Goal: Transaction & Acquisition: Purchase product/service

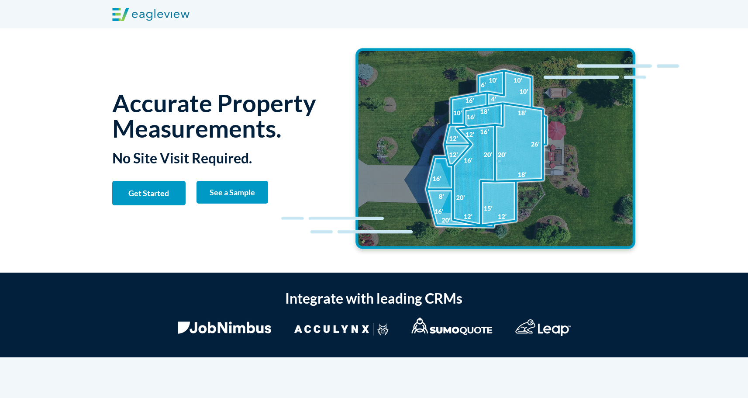
scroll to position [0, 0]
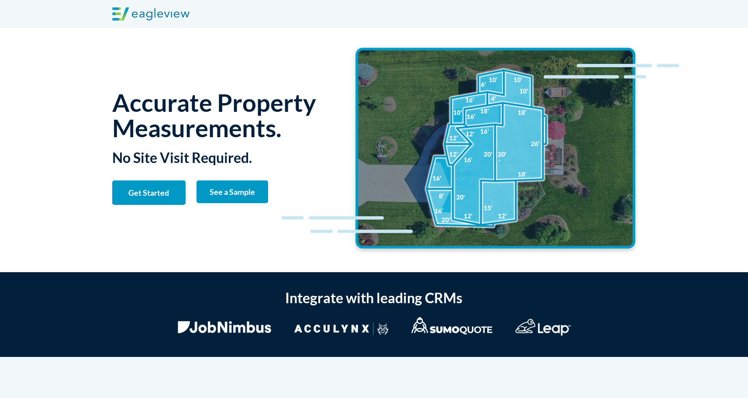
click at [226, 194] on strong "See a Sample" at bounding box center [231, 192] width 45 height 10
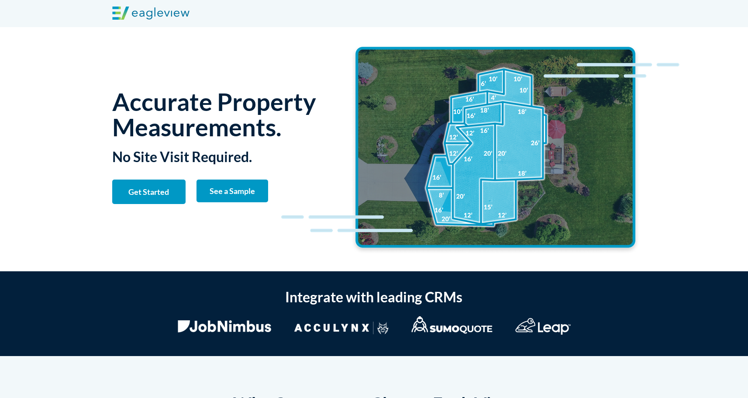
scroll to position [0, 0]
drag, startPoint x: 42, startPoint y: 1842, endPoint x: 45, endPoint y: 1826, distance: 15.9
type input "[PERSON_NAME]"
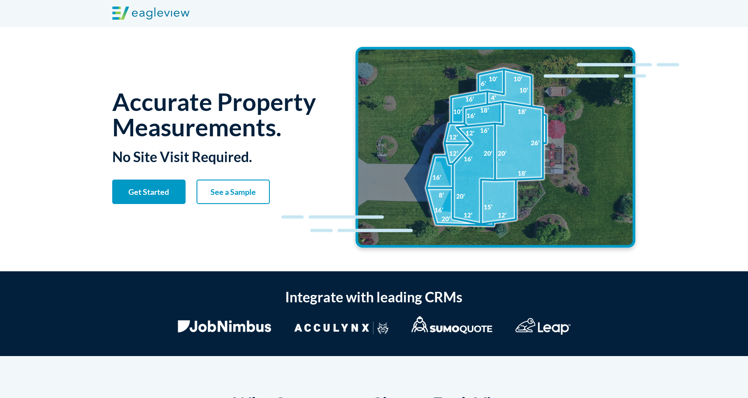
type input "[PERSON_NAME]"
type input "Nustar Adjusting"
type input "[PERSON_NAME][EMAIL_ADDRESS][DOMAIN_NAME]"
type input "1936648607"
select select "[US_STATE]"
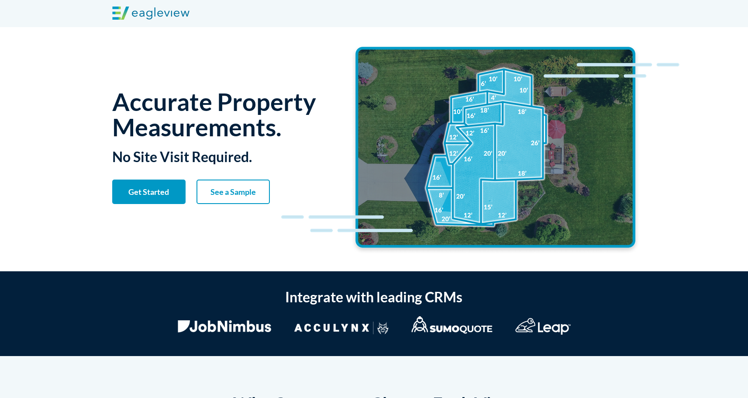
type input "9366486070"
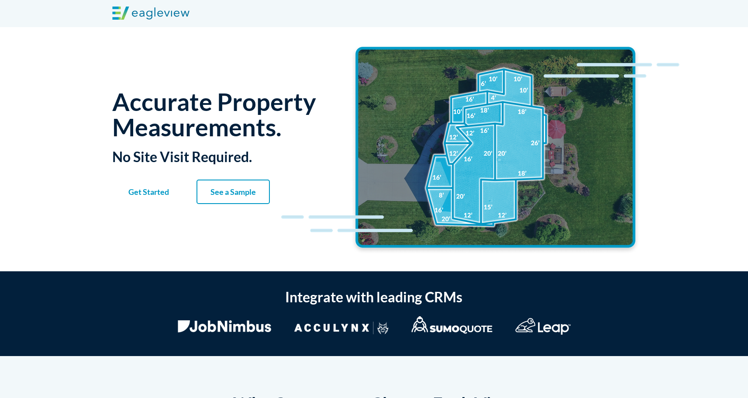
click at [168, 189] on strong "Get Started" at bounding box center [148, 192] width 41 height 10
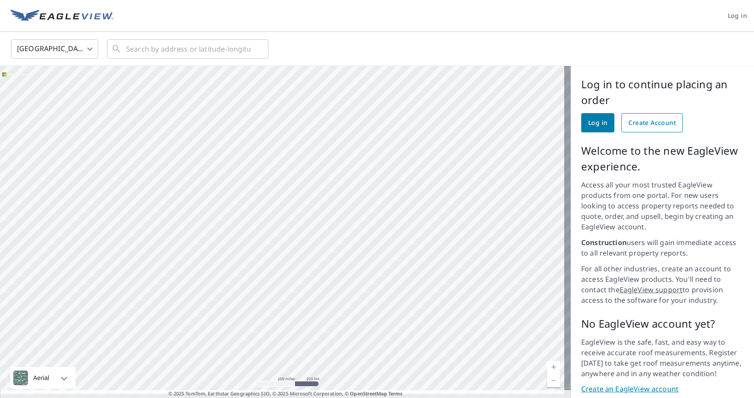
click at [635, 121] on span "Create Account" at bounding box center [652, 122] width 48 height 11
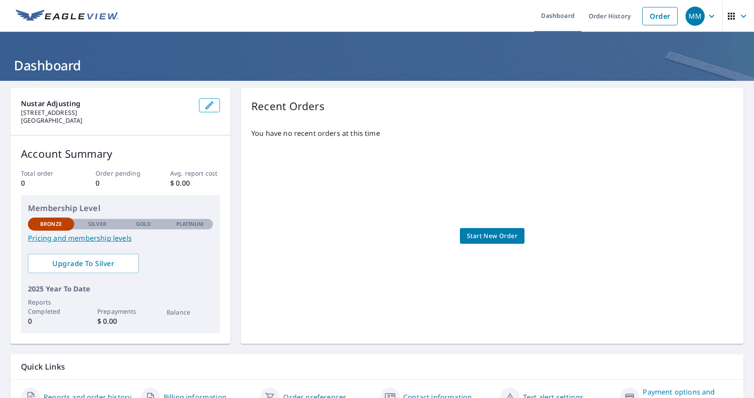
click at [497, 235] on span "Start New Order" at bounding box center [492, 235] width 51 height 11
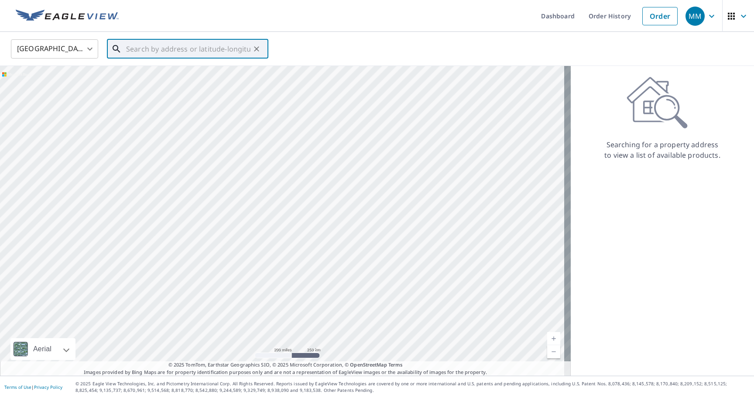
click at [232, 52] on input "text" at bounding box center [188, 49] width 124 height 24
paste input "13215 Aspen Bough Cir"
click at [189, 75] on span "13215 Aspen Bough Cir" at bounding box center [192, 74] width 137 height 10
type input "13215 Aspen Bough Cir Houston, TX 77065"
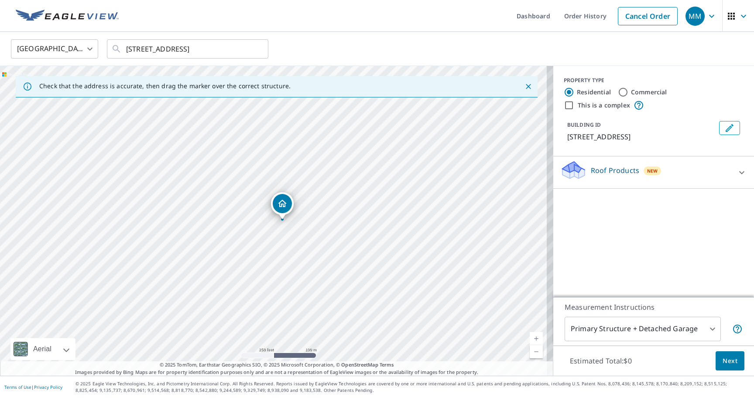
click at [285, 202] on icon "Dropped pin, building 1, Residential property, 13215 Aspen Bough Cir Houston, T…" at bounding box center [282, 202] width 9 height 7
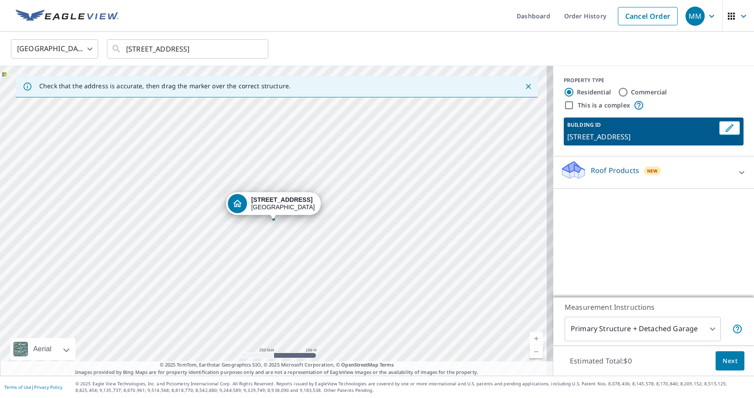
click at [612, 175] on p "Roof Products" at bounding box center [615, 170] width 48 height 10
click at [628, 169] on p "Roof Products" at bounding box center [615, 170] width 48 height 10
click at [266, 208] on div "13215 Aspen Bough Cir Houston, TX 77065" at bounding box center [283, 203] width 64 height 15
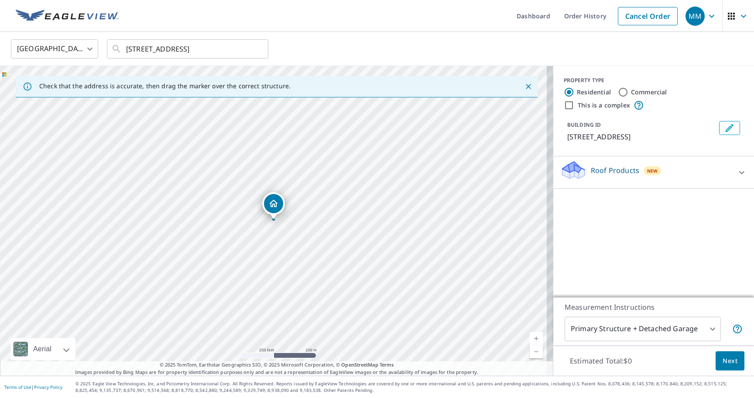
click at [269, 201] on icon "Dropped pin, building 1, Residential property, 13215 Aspen Bough Cir Houston, T…" at bounding box center [273, 203] width 10 height 10
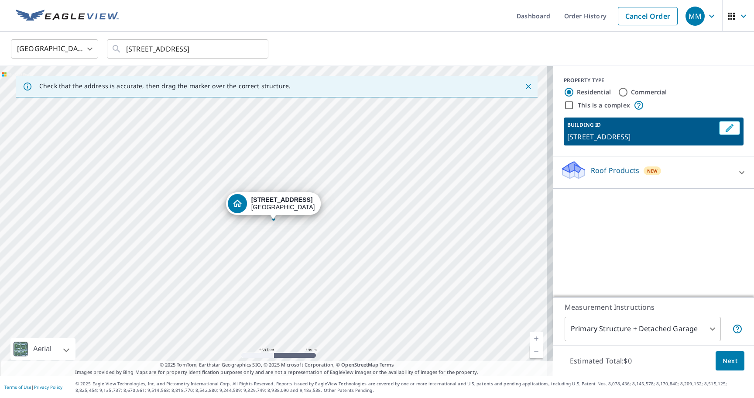
click at [236, 202] on icon "Dropped pin, building 1, Residential property, 13215 Aspen Bough Cir Houston, T…" at bounding box center [237, 203] width 10 height 10
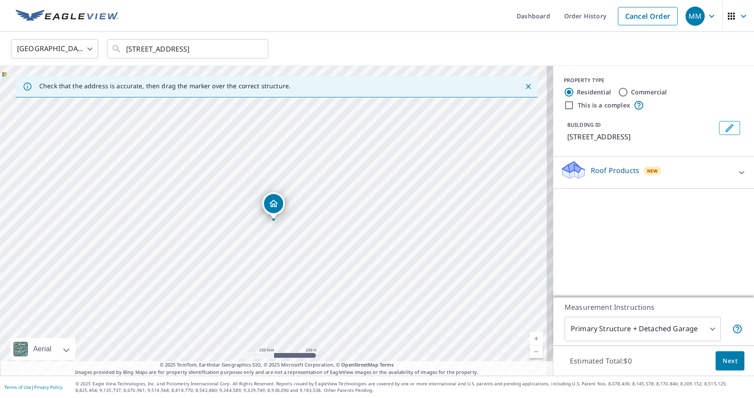
click at [270, 202] on icon "Dropped pin, building 1, Residential property, 13215 Aspen Bough Cir Houston, T…" at bounding box center [273, 203] width 10 height 10
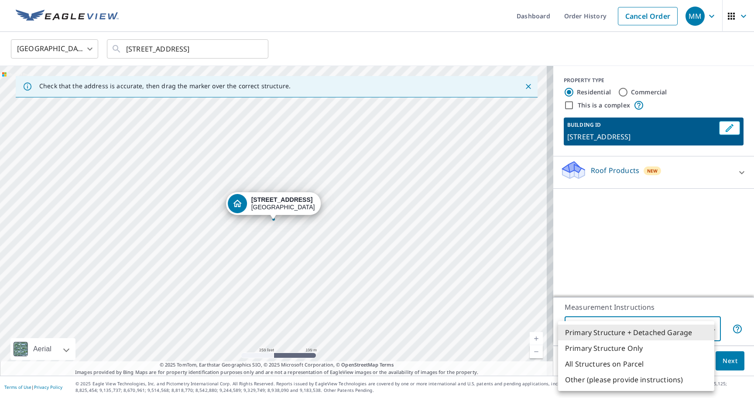
click at [707, 332] on body "MM MM Dashboard Order History Cancel Order MM United States US ​ 13215 Aspen Bo…" at bounding box center [377, 199] width 754 height 398
click at [703, 345] on li "Primary Structure Only" at bounding box center [636, 348] width 156 height 16
type input "2"
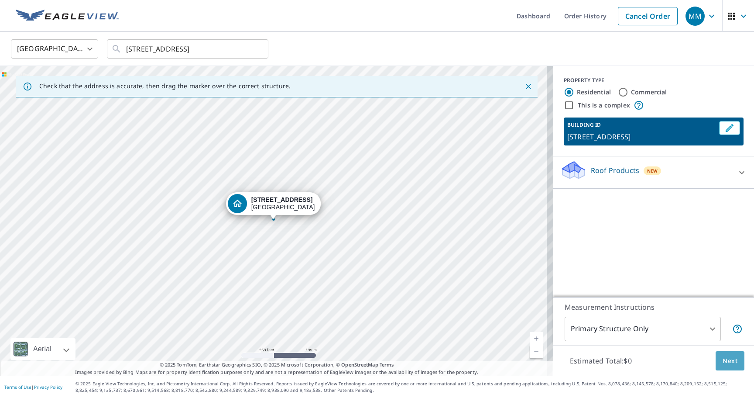
click at [730, 357] on span "Next" at bounding box center [730, 360] width 15 height 11
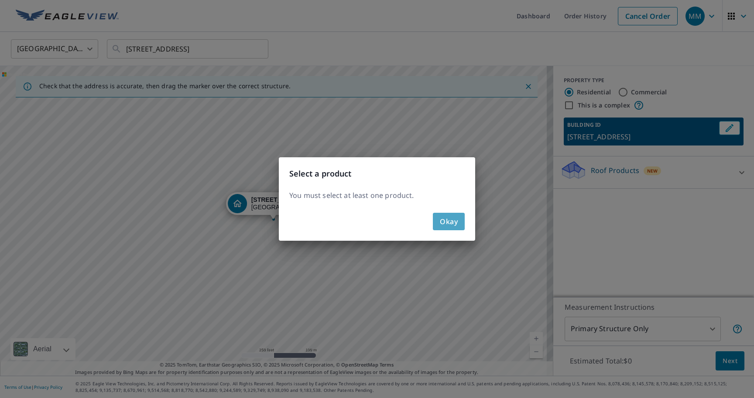
click at [453, 222] on span "Okay" at bounding box center [449, 221] width 18 height 12
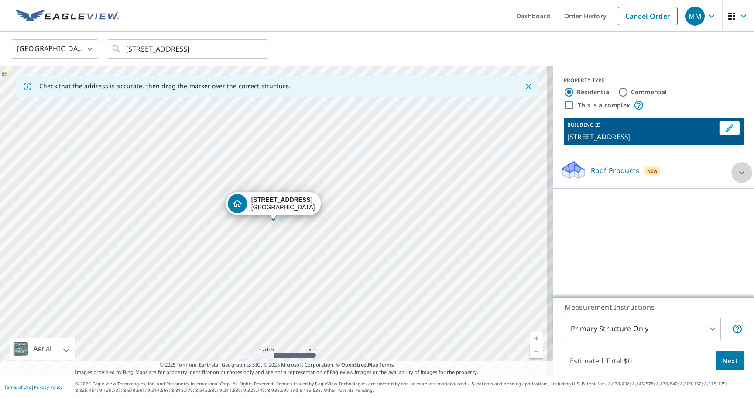
click at [739, 166] on div at bounding box center [741, 172] width 21 height 21
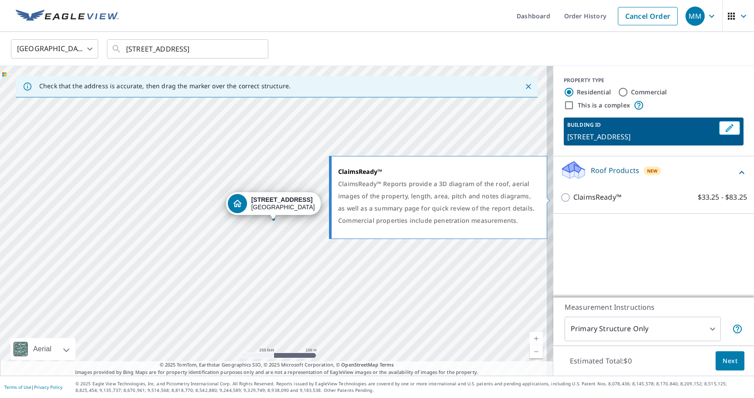
click at [573, 197] on p "ClaimsReady™" at bounding box center [597, 197] width 48 height 11
click at [572, 197] on input "ClaimsReady™ $33.25 - $83.25" at bounding box center [566, 197] width 13 height 10
checkbox input "true"
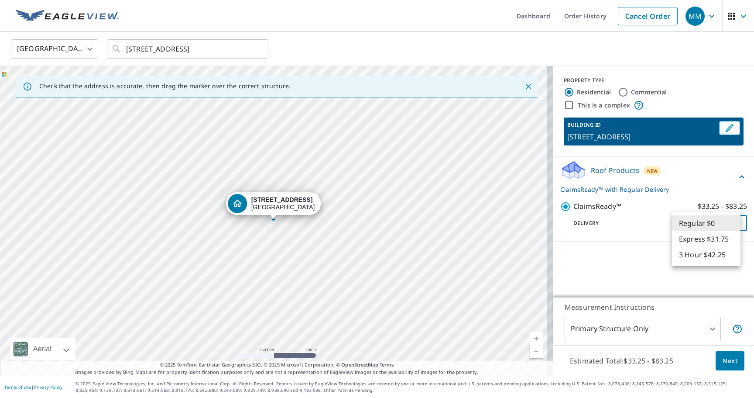
click at [699, 225] on body "MM MM Dashboard Order History Cancel Order MM United States US ​ 13215 Aspen Bo…" at bounding box center [377, 199] width 754 height 398
click at [701, 220] on li "Regular $0" at bounding box center [706, 223] width 69 height 16
click at [724, 358] on span "Next" at bounding box center [730, 360] width 15 height 11
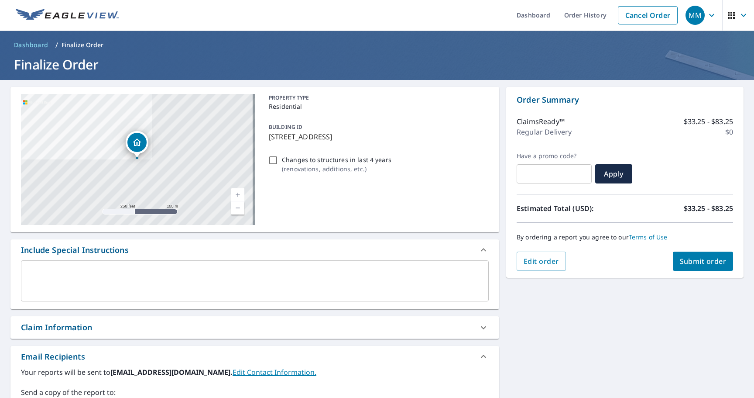
scroll to position [1, 0]
click at [410, 181] on div "PROPERTY TYPE Residential BUILDING ID 13215 Aspen Bough Cir, Houston, TX, 77065…" at bounding box center [376, 158] width 223 height 131
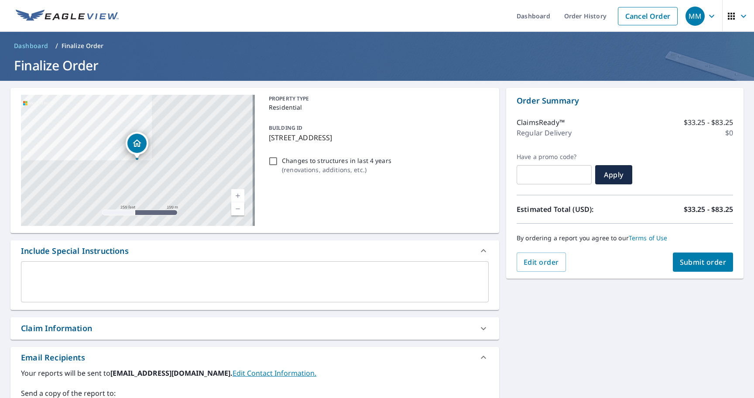
scroll to position [0, 0]
